Goal: Task Accomplishment & Management: Manage account settings

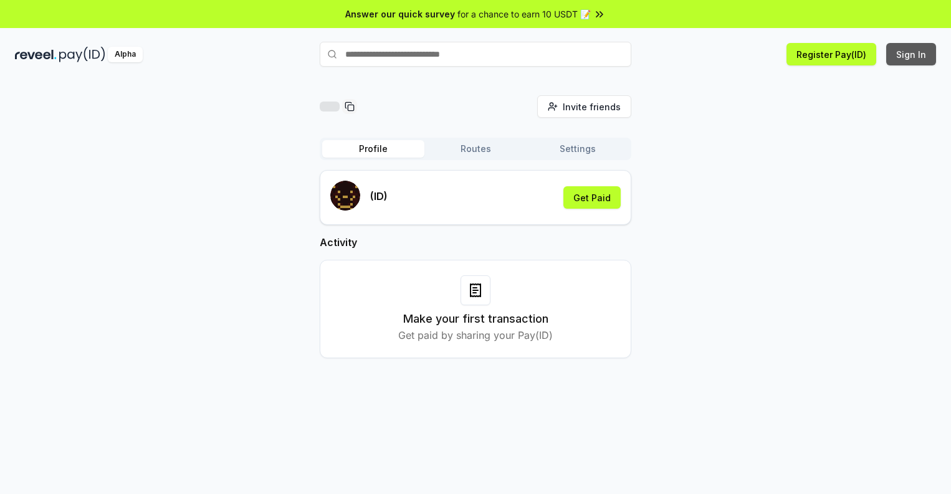
click at [912, 54] on button "Sign In" at bounding box center [911, 54] width 50 height 22
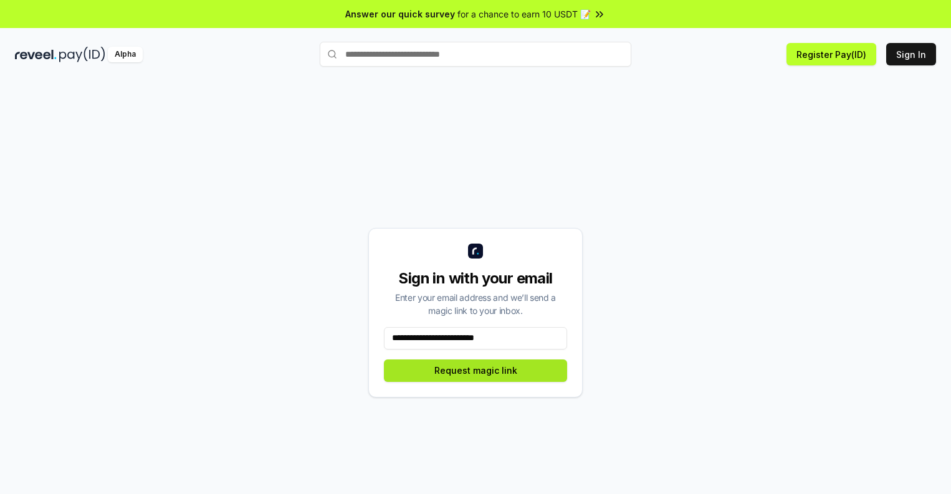
type input "**********"
click at [475, 370] on button "Request magic link" at bounding box center [475, 370] width 183 height 22
